Goal: Task Accomplishment & Management: Manage account settings

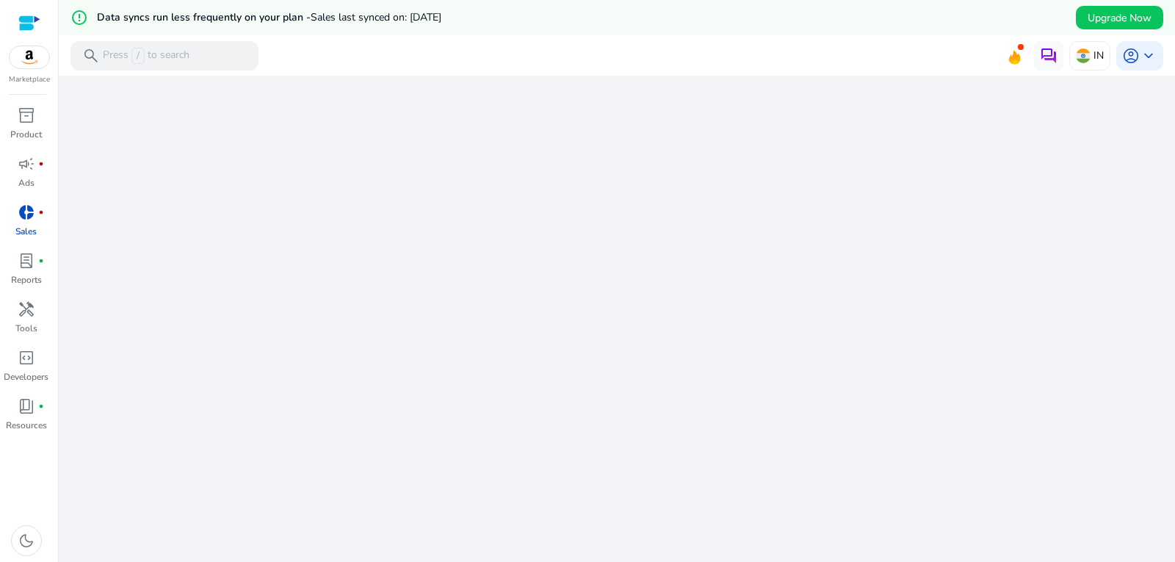
scroll to position [582, 0]
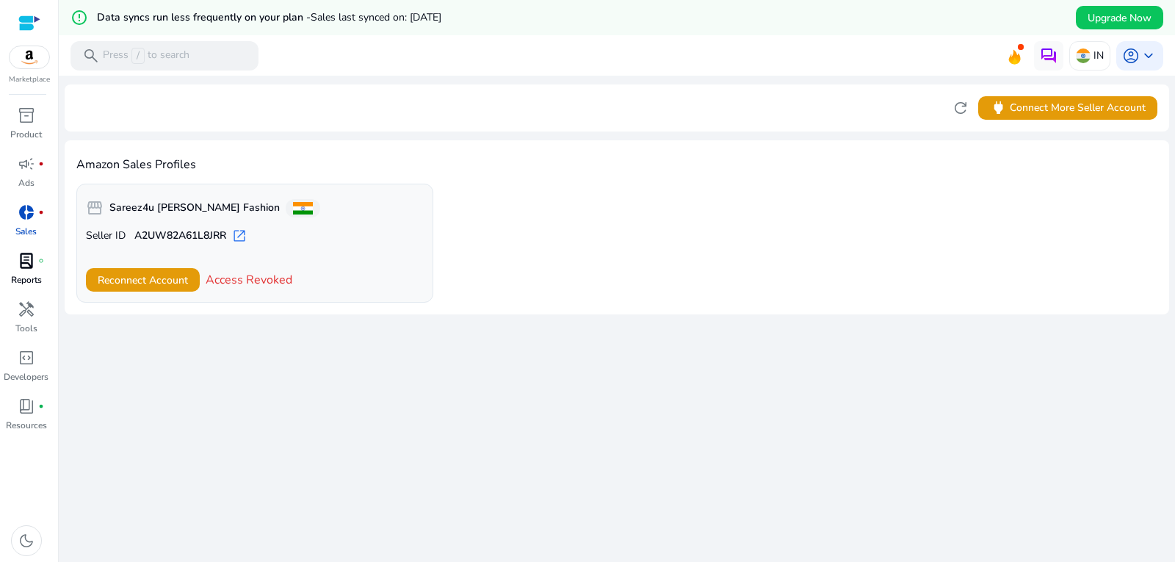
click at [35, 275] on p "Reports" at bounding box center [26, 279] width 31 height 13
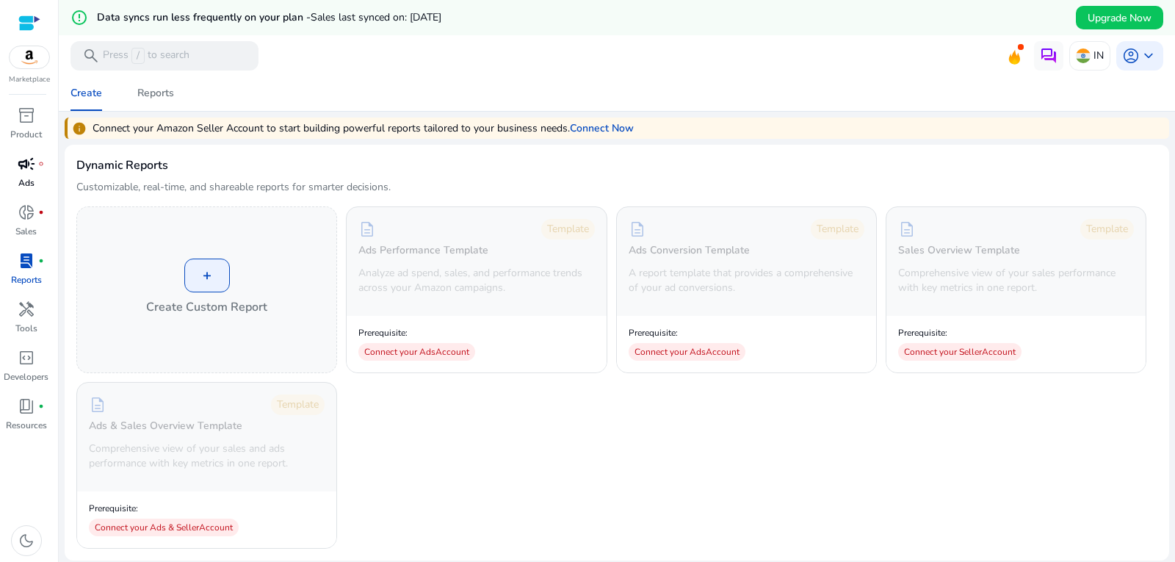
click at [39, 175] on link "campaign fiber_manual_record Ads" at bounding box center [26, 176] width 52 height 48
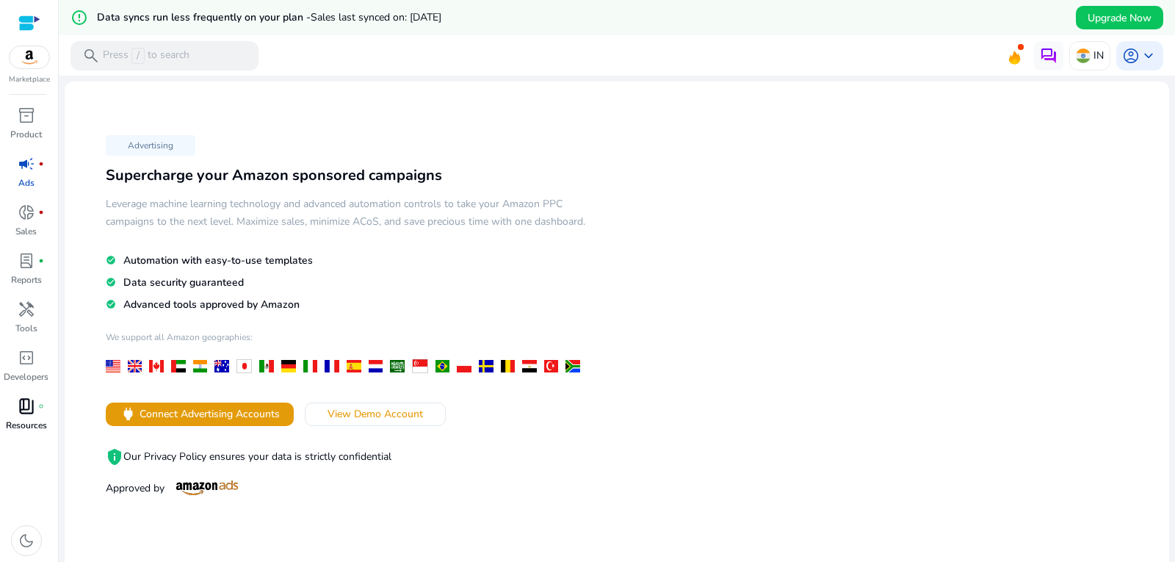
click at [19, 423] on p "Resources" at bounding box center [26, 425] width 41 height 13
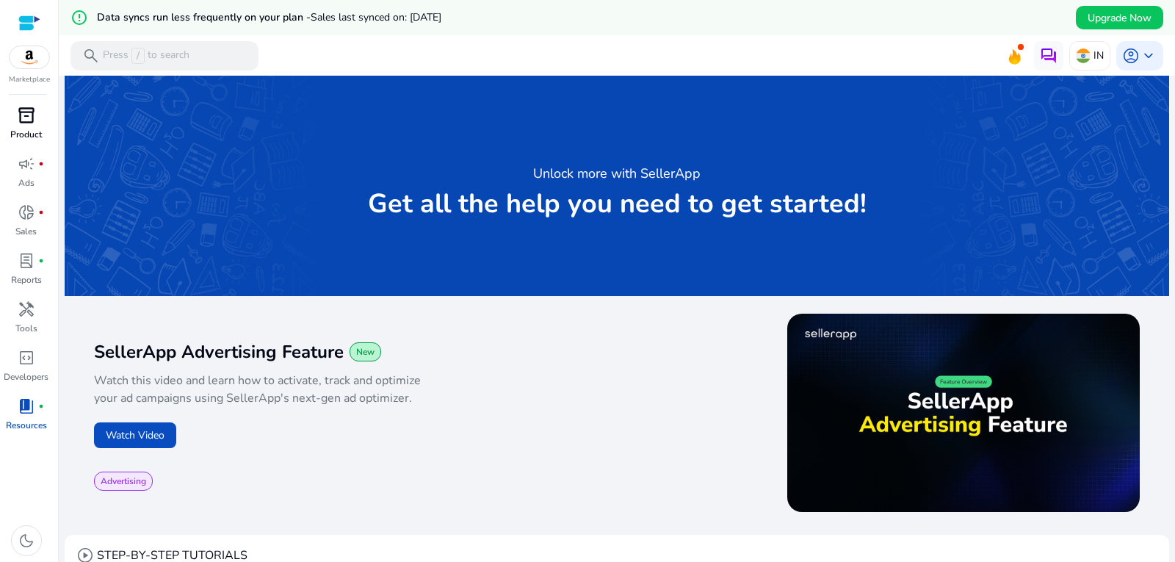
click at [19, 117] on span "inventory_2" at bounding box center [27, 115] width 18 height 18
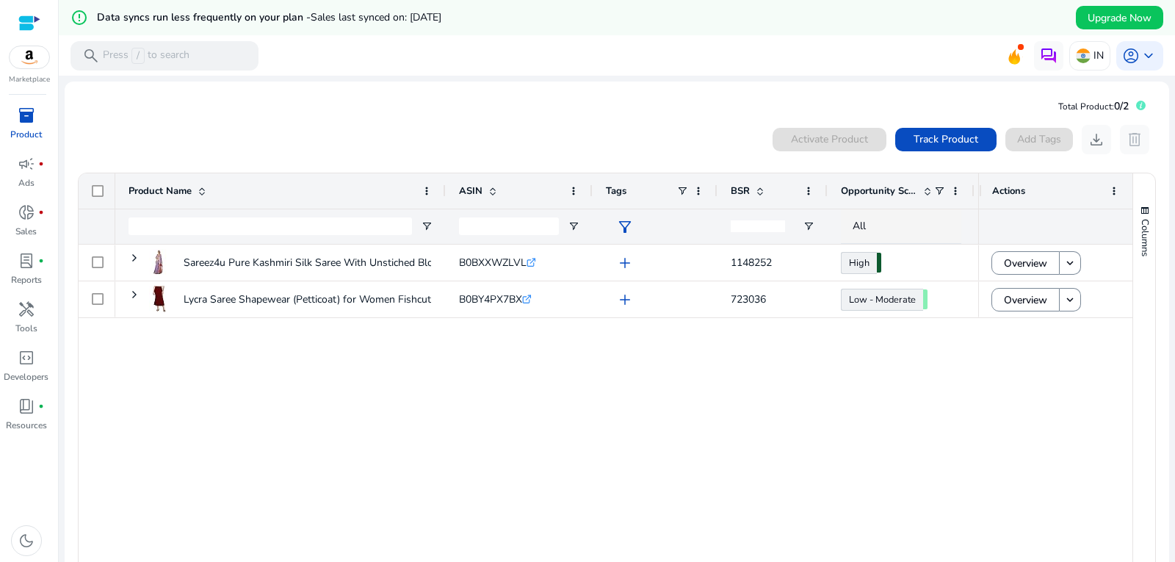
click at [497, 362] on div "Sareez4u Pure Kashmiri Silk Saree With Unstiched Blouse B0BXXWZLVL .st0{fill:#2…" at bounding box center [546, 407] width 863 height 324
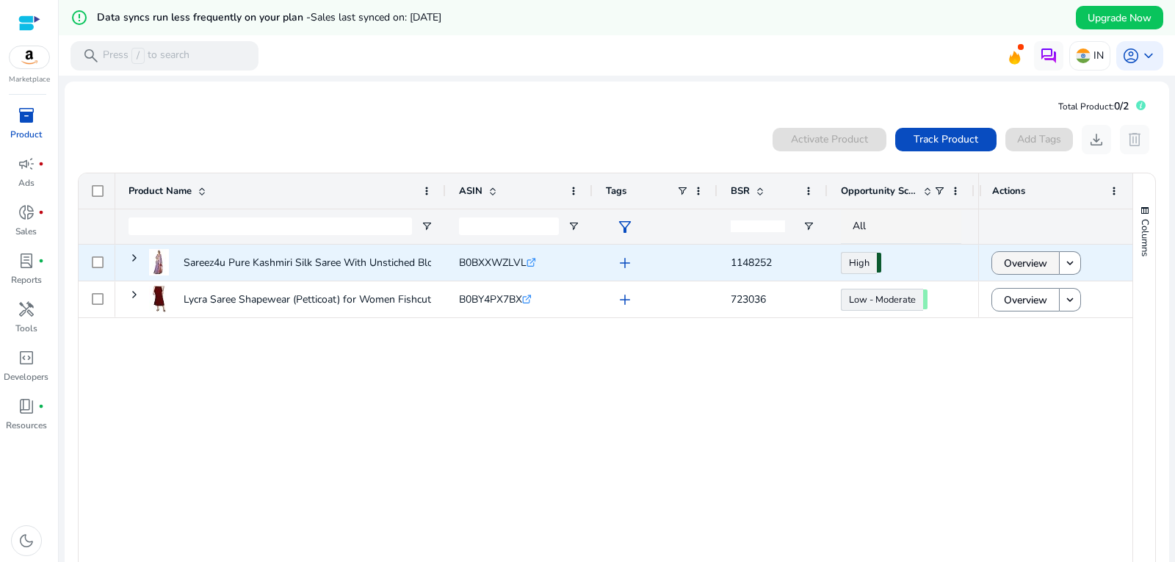
click at [1032, 268] on span "Overview" at bounding box center [1025, 263] width 43 height 30
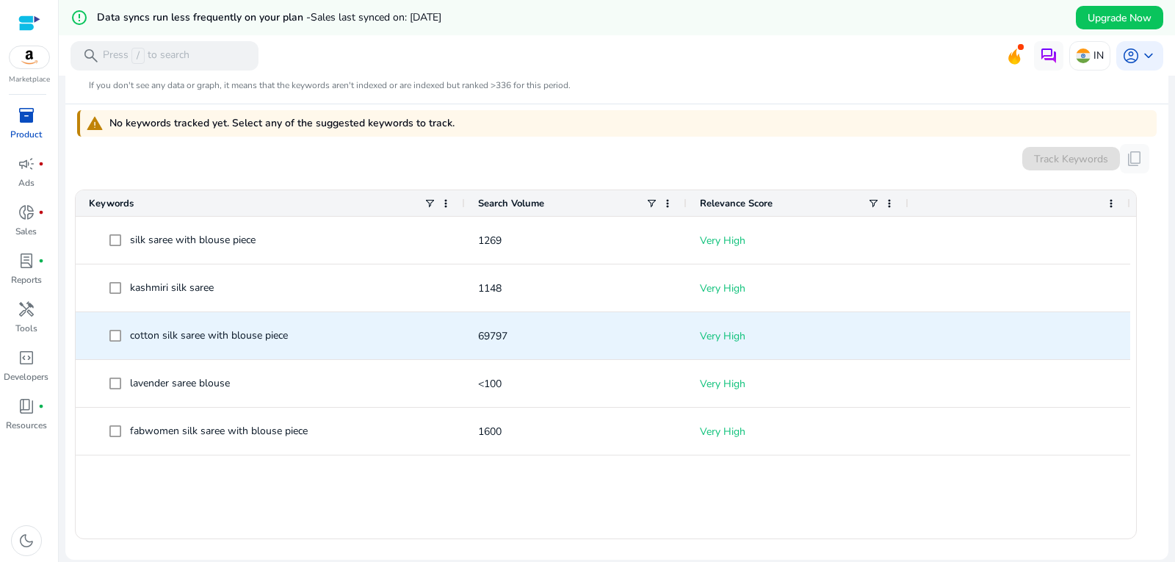
scroll to position [220, 0]
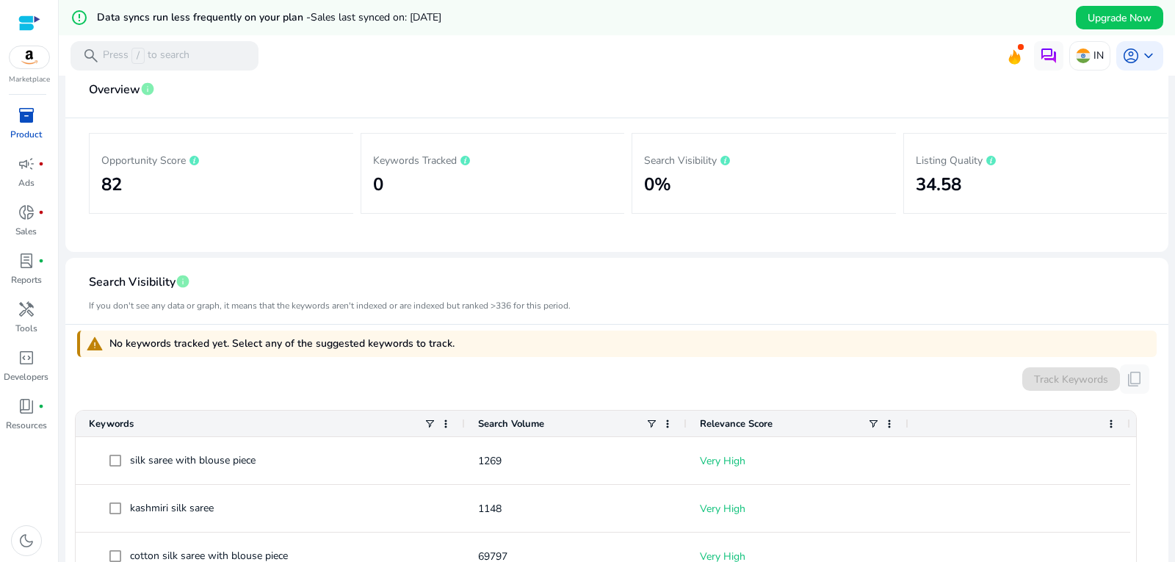
click at [30, 26] on div at bounding box center [29, 23] width 22 height 17
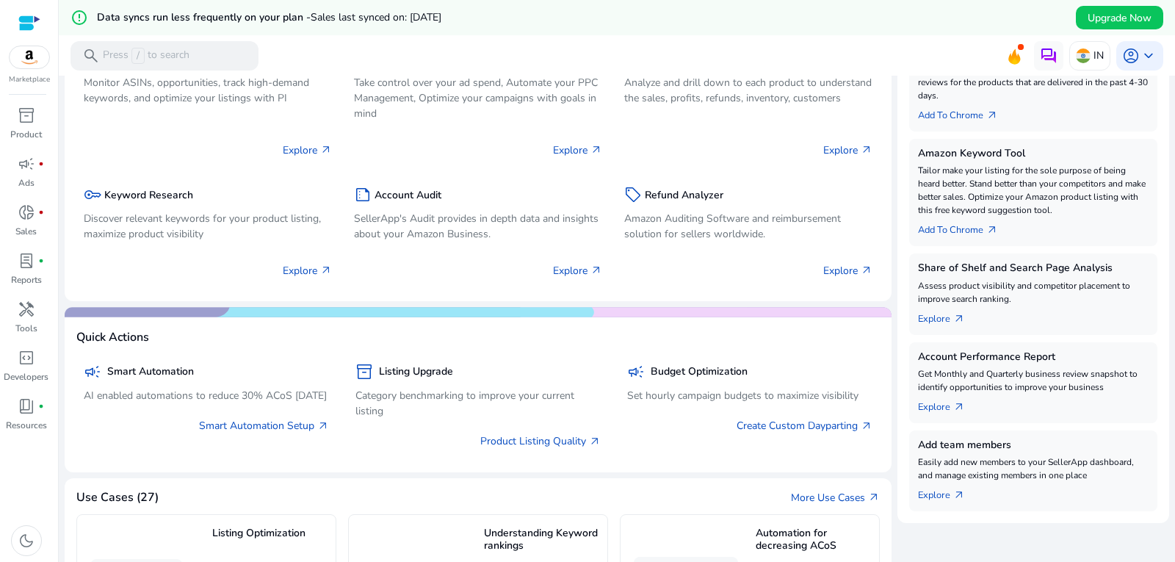
scroll to position [441, 0]
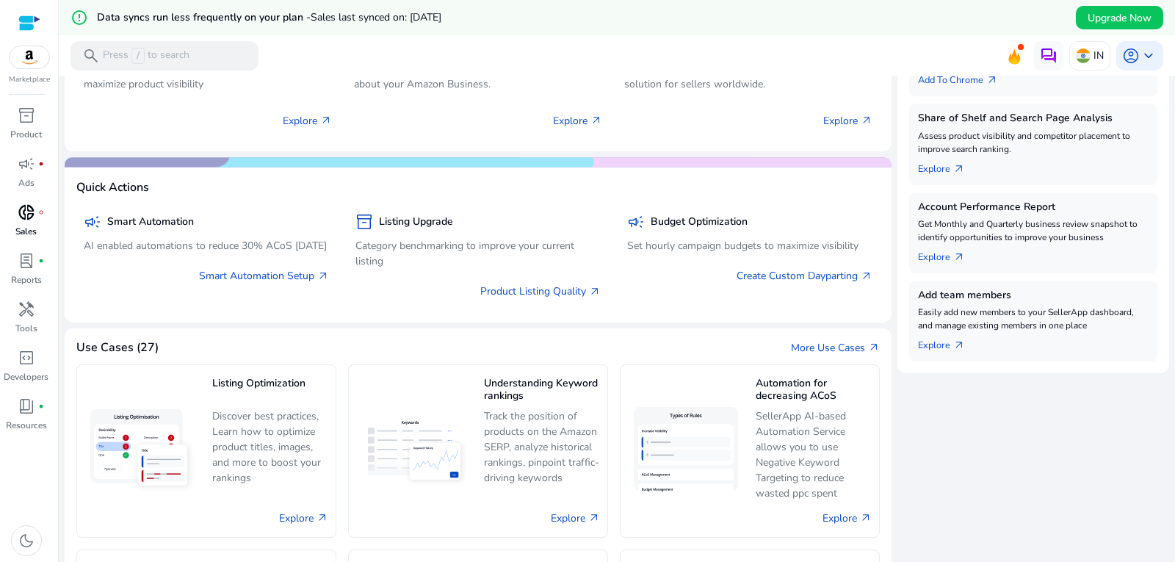
click at [34, 224] on link "donut_small fiber_manual_record Sales" at bounding box center [26, 224] width 52 height 48
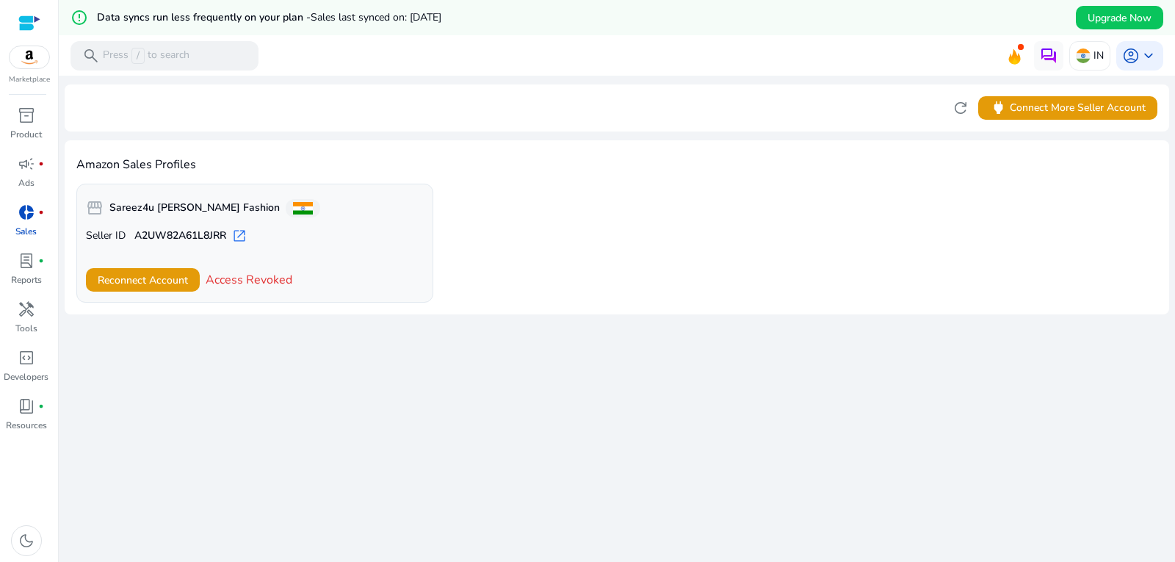
click at [256, 276] on span "Access Revoked" at bounding box center [249, 280] width 87 height 18
click at [1018, 111] on span "power Connect More Seller Account" at bounding box center [1068, 107] width 156 height 17
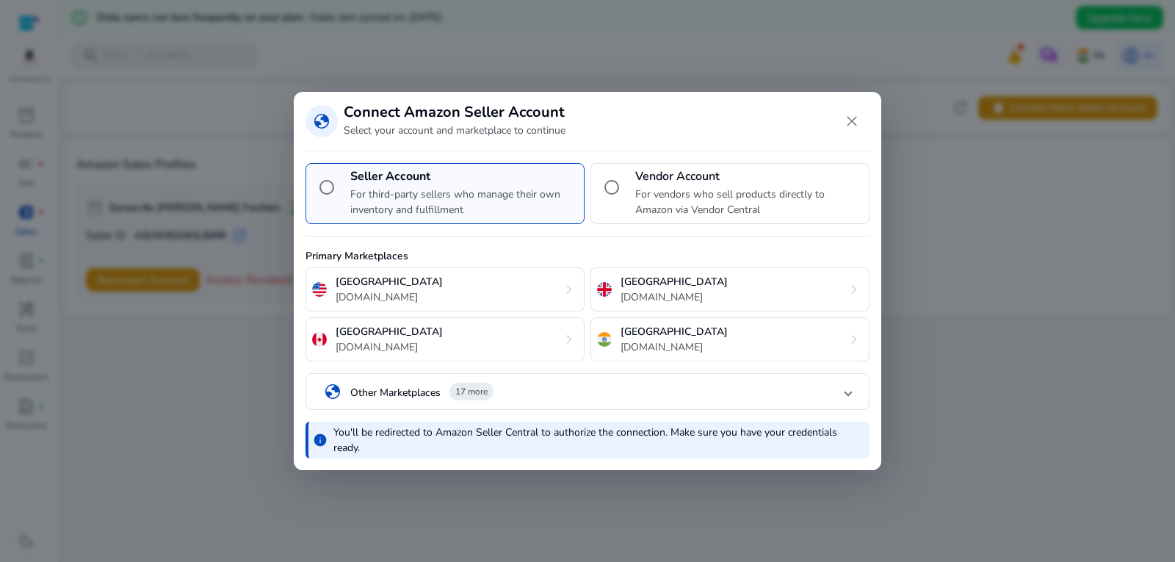
click at [426, 385] on p "Other Marketplaces" at bounding box center [395, 392] width 90 height 15
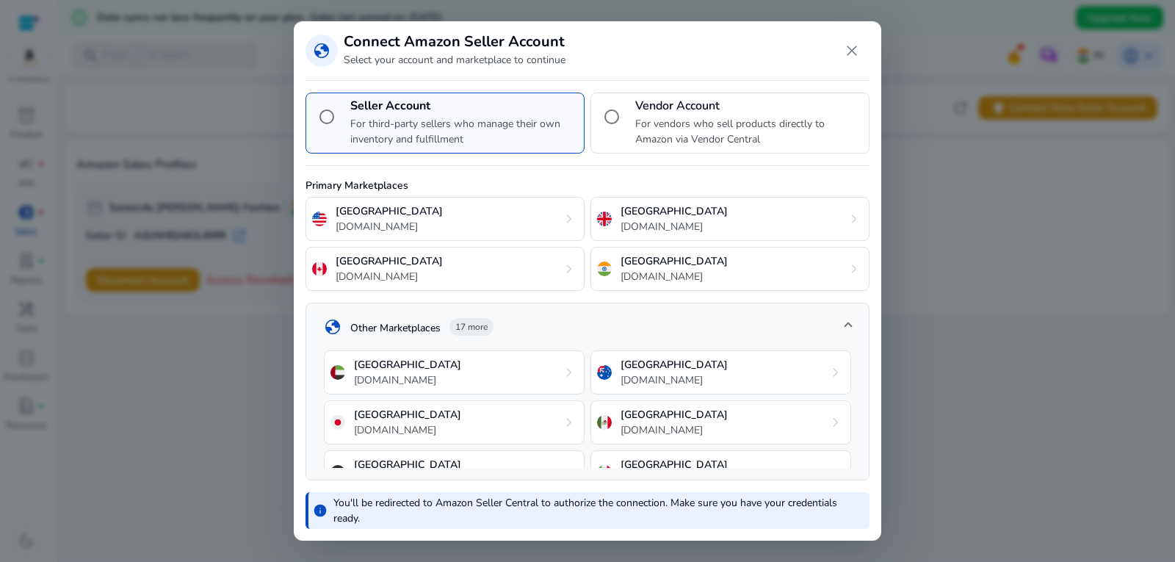
click at [853, 46] on span "Close dialog" at bounding box center [851, 50] width 35 height 35
